Goal: Task Accomplishment & Management: Manage account settings

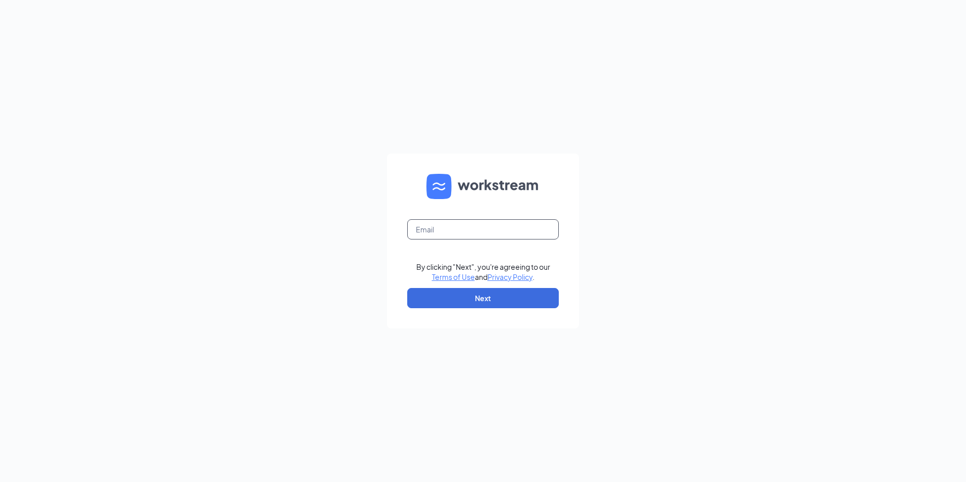
click at [467, 231] on input "text" at bounding box center [483, 229] width 152 height 20
click at [462, 223] on input "text" at bounding box center [483, 229] width 152 height 20
type input "[EMAIL_ADDRESS][DOMAIN_NAME]"
click at [473, 295] on button "Next" at bounding box center [483, 298] width 152 height 20
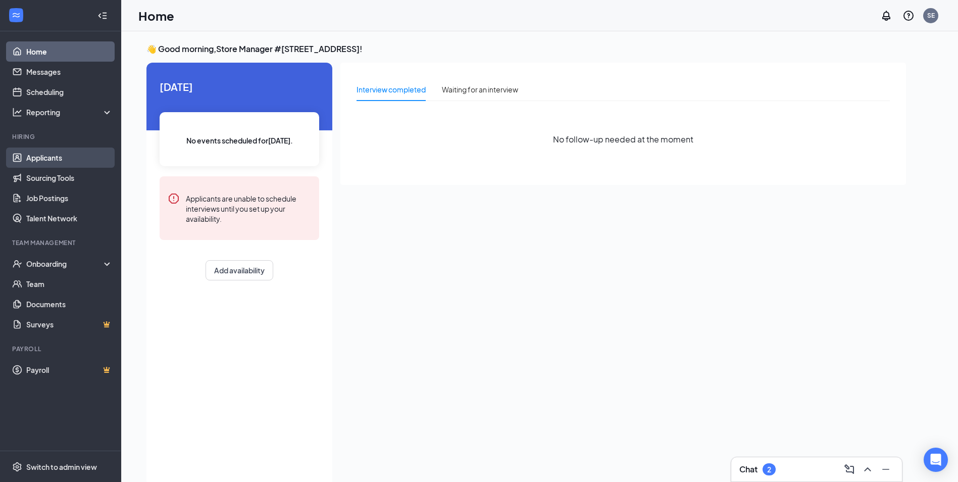
click at [43, 159] on link "Applicants" at bounding box center [69, 157] width 86 height 20
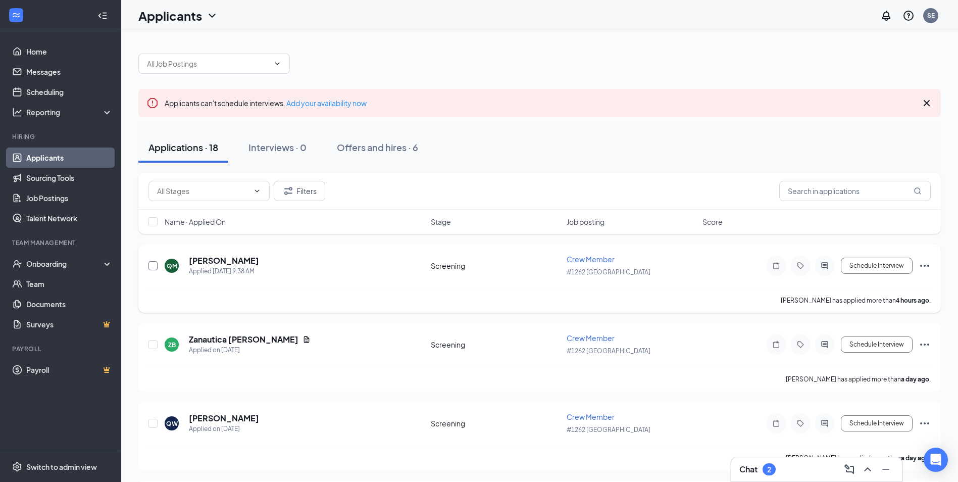
click at [150, 263] on input "checkbox" at bounding box center [152, 265] width 9 height 9
checkbox input "true"
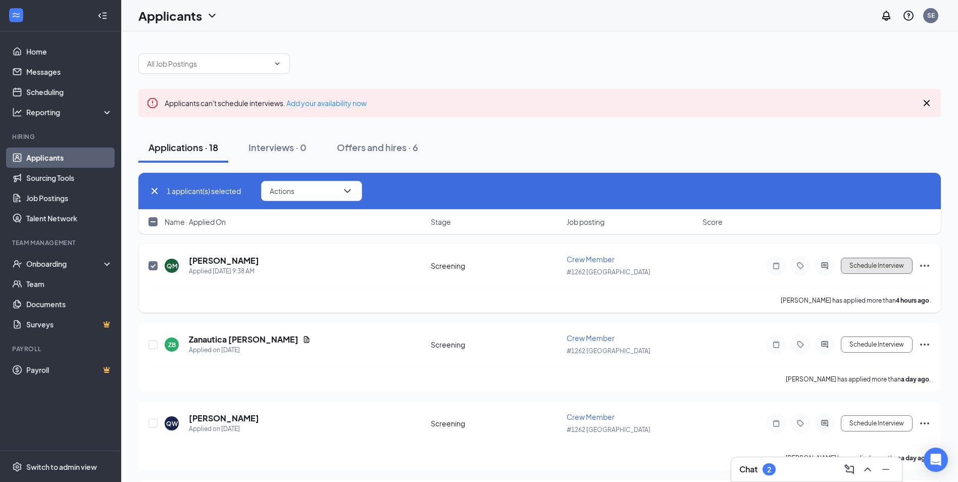
click at [863, 265] on button "Schedule Interview" at bounding box center [877, 266] width 72 height 16
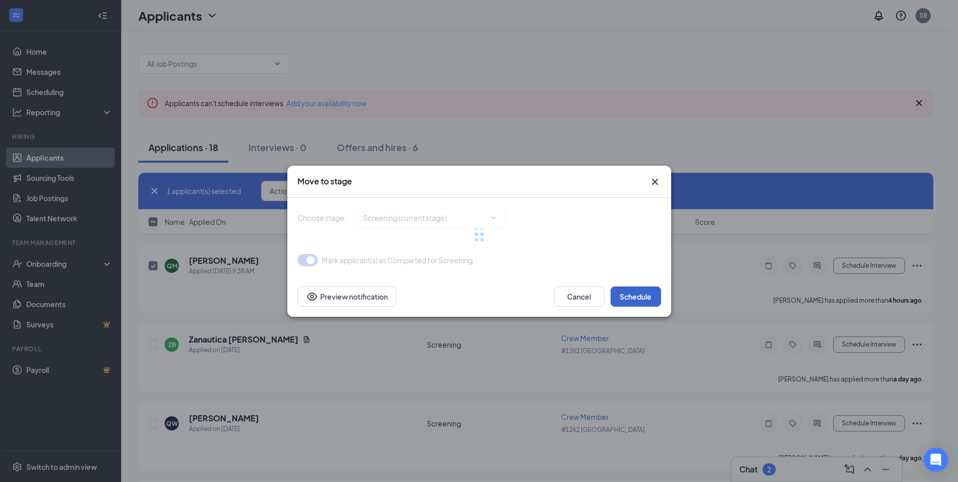
type input "Onsite Interview (next stage)"
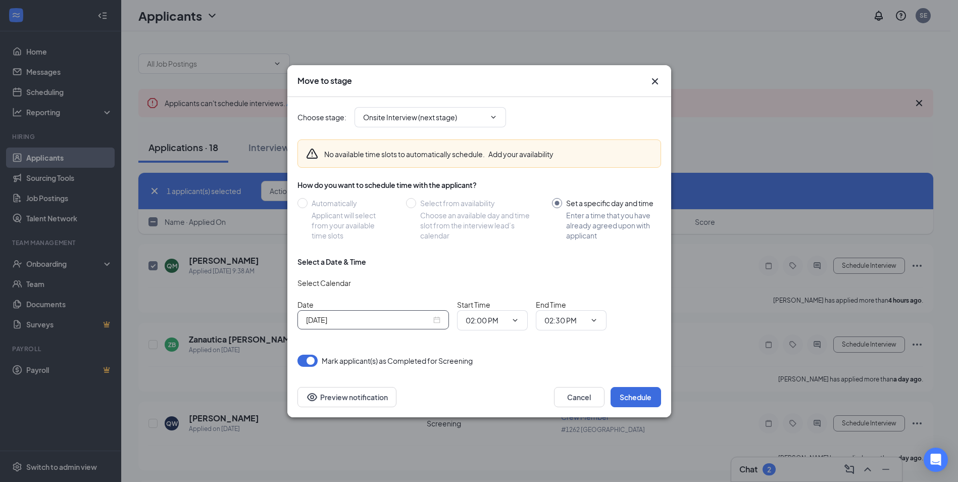
click at [367, 320] on input "Sep 15, 2025" at bounding box center [368, 319] width 125 height 11
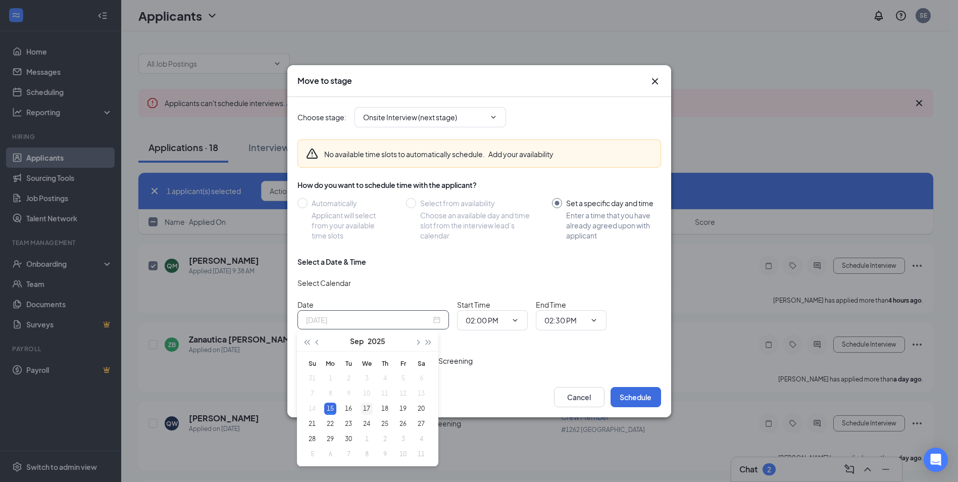
type input "Sep 17, 2025"
click at [371, 408] on div "17" at bounding box center [367, 409] width 12 height 12
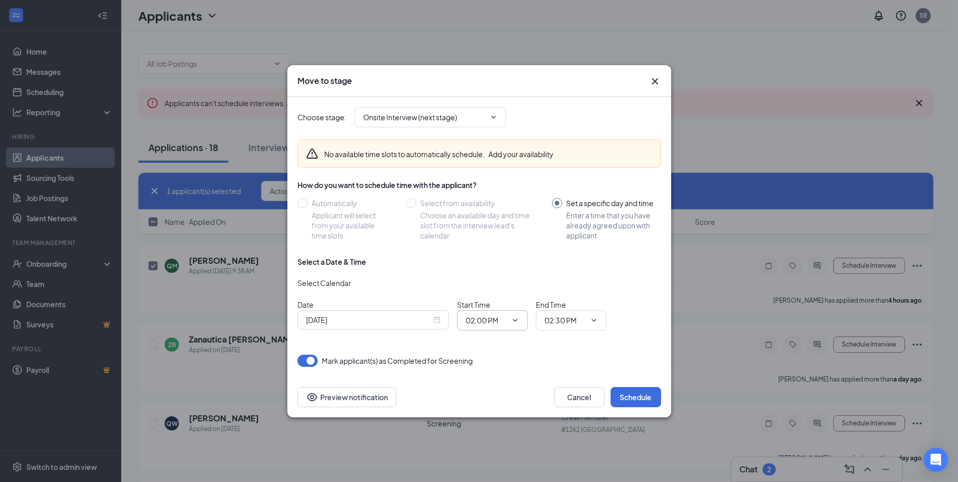
click at [514, 321] on icon "ChevronDown" at bounding box center [515, 320] width 8 height 8
click at [517, 319] on icon "ChevronDown" at bounding box center [515, 320] width 5 height 3
click at [480, 320] on input "02:00 PM" at bounding box center [486, 320] width 41 height 11
click at [488, 259] on div "08:00 AM" at bounding box center [489, 259] width 30 height 11
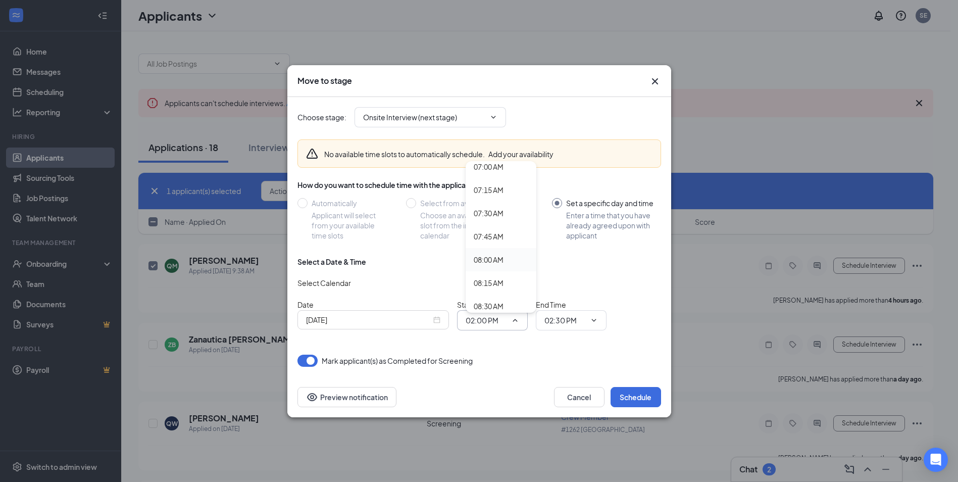
type input "08:00 AM"
click at [565, 318] on input "02:30 PM" at bounding box center [564, 320] width 41 height 11
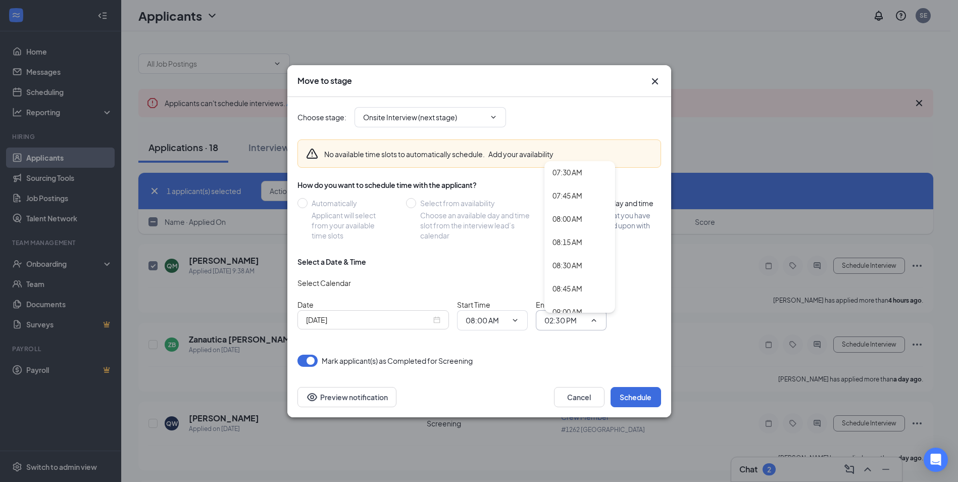
scroll to position [758, 0]
click at [565, 232] on div "08:45 AM" at bounding box center [568, 228] width 30 height 11
type input "08:45 AM"
click at [624, 399] on button "Schedule" at bounding box center [636, 397] width 51 height 20
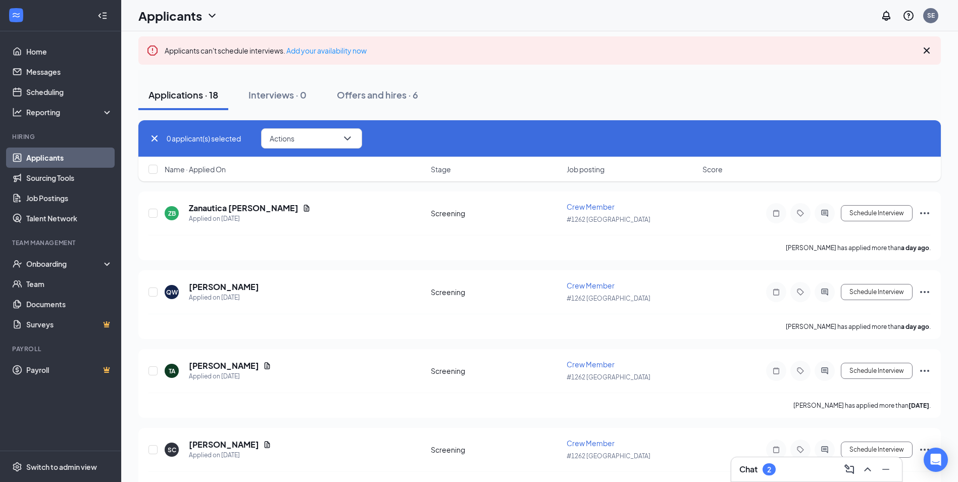
scroll to position [0, 0]
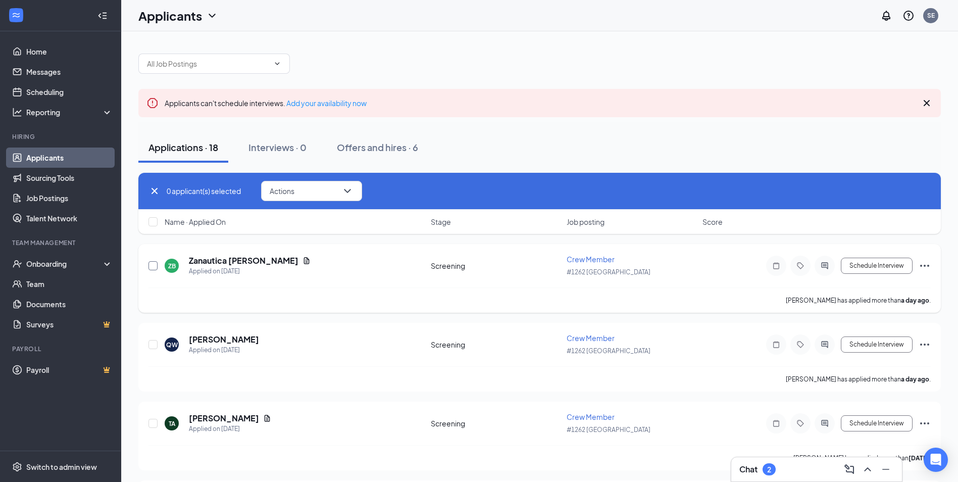
click at [156, 266] on input "checkbox" at bounding box center [152, 265] width 9 height 9
checkbox input "true"
click at [875, 263] on button "Schedule Interview" at bounding box center [877, 266] width 72 height 16
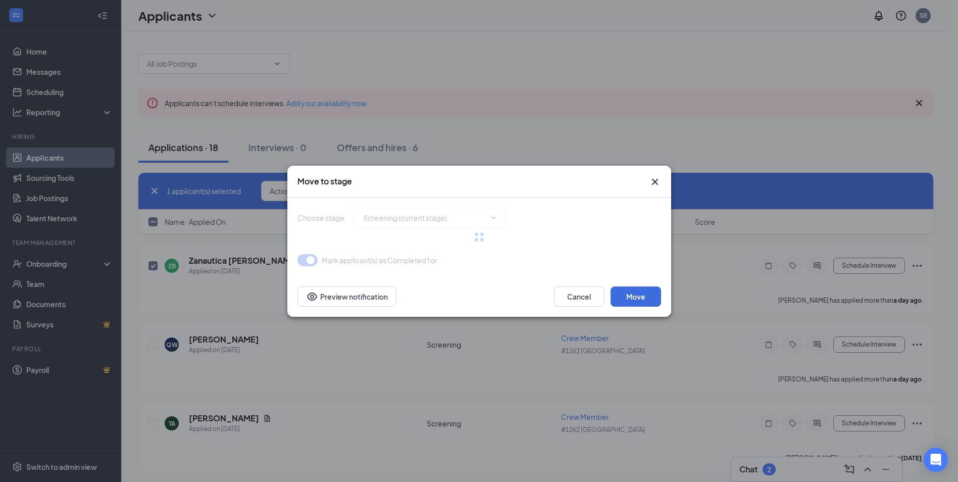
type input "Onsite Interview (next stage)"
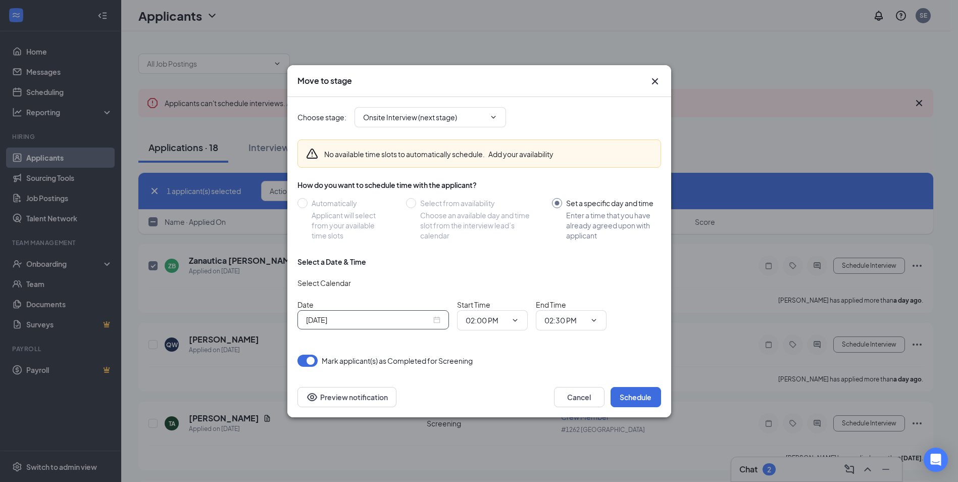
click at [321, 322] on input "Sep 15, 2025" at bounding box center [368, 319] width 125 height 11
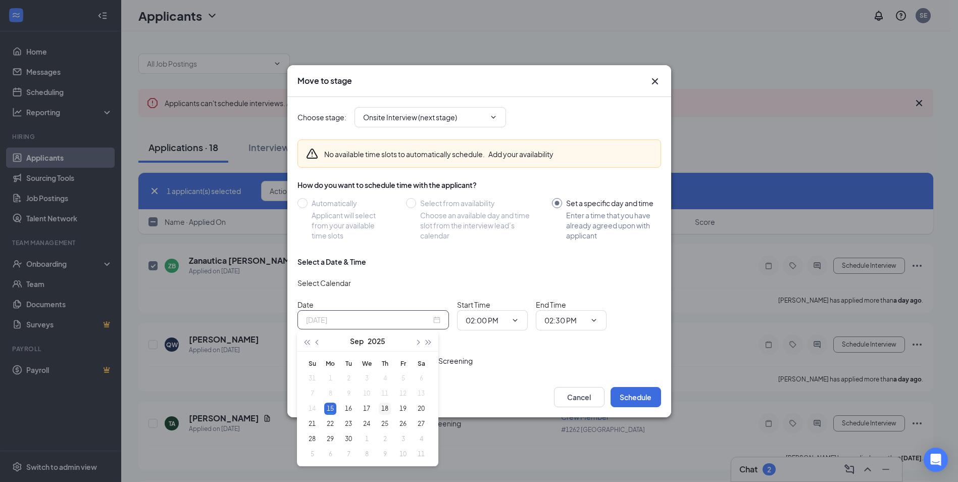
type input "Sep 18, 2025"
click at [383, 405] on div "18" at bounding box center [385, 409] width 12 height 12
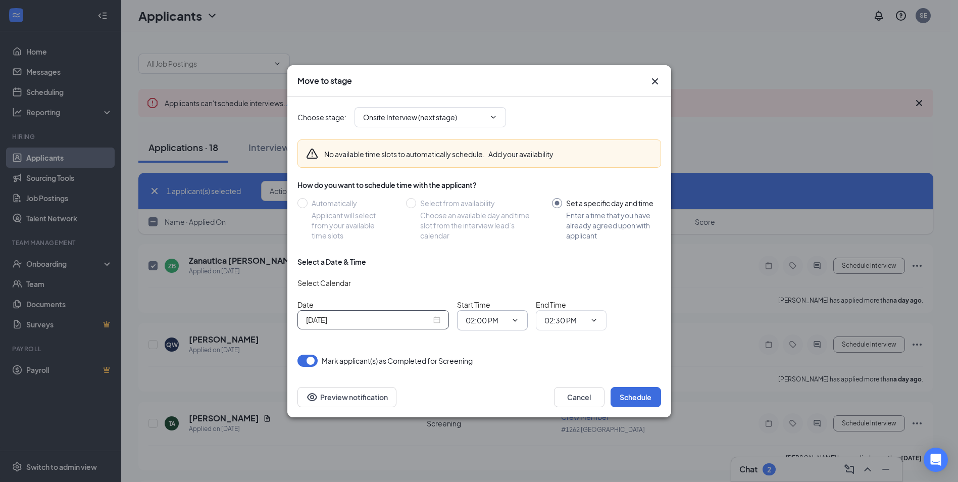
click at [493, 319] on input "02:00 PM" at bounding box center [486, 320] width 41 height 11
click at [492, 241] on div "10:00 AM" at bounding box center [489, 243] width 30 height 11
type input "10:00 AM"
click at [553, 323] on input "02:30 PM" at bounding box center [564, 320] width 41 height 11
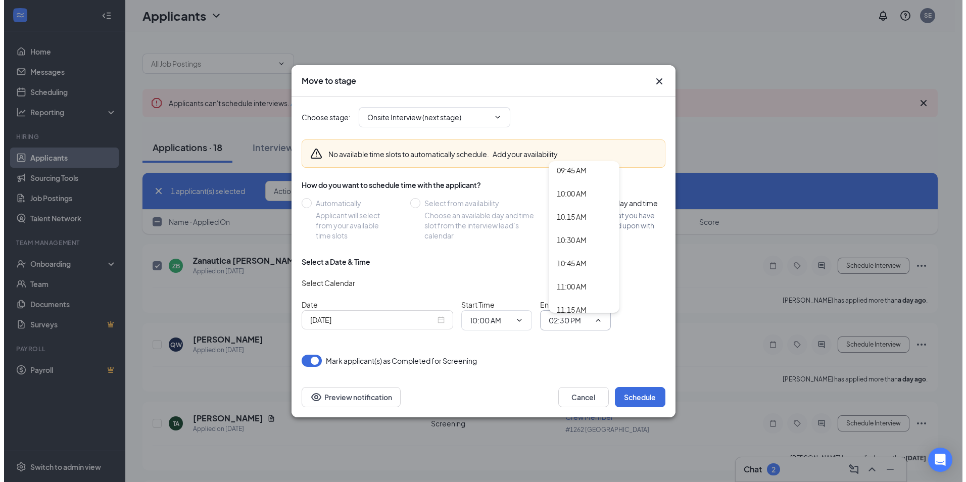
scroll to position [909, 0]
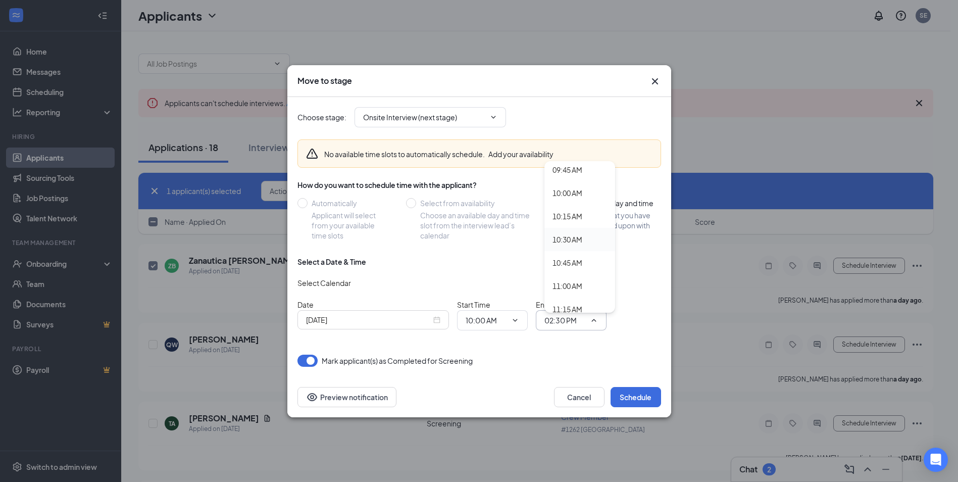
click at [565, 235] on div "10:30 AM" at bounding box center [568, 239] width 30 height 11
type input "10:30 AM"
click at [631, 401] on button "Schedule" at bounding box center [636, 397] width 51 height 20
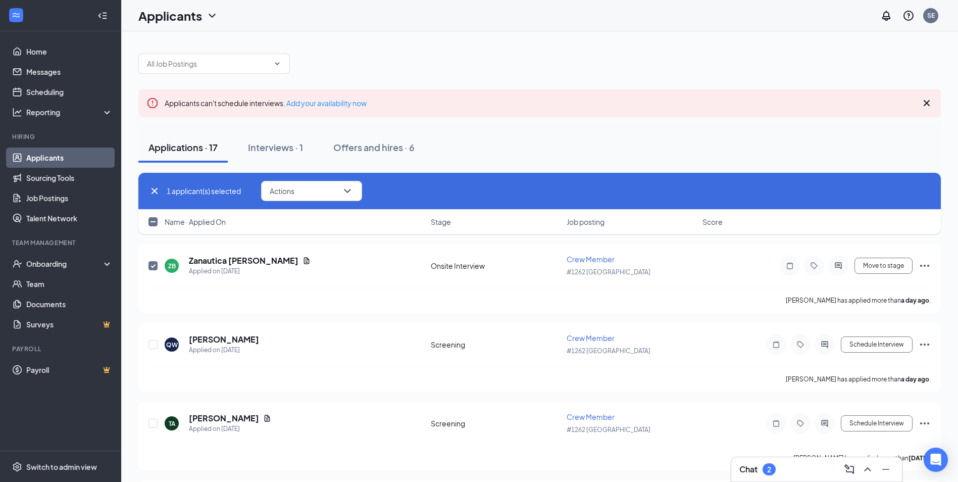
click at [47, 162] on link "Applicants" at bounding box center [69, 157] width 86 height 20
click at [282, 147] on div "Interviews · 1" at bounding box center [275, 147] width 55 height 13
